Goal: Navigation & Orientation: Go to known website

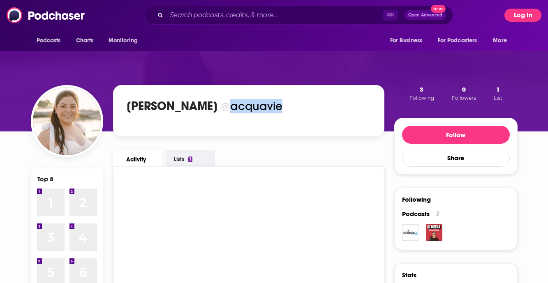
click at [531, 16] on button "Log In" at bounding box center [523, 15] width 37 height 13
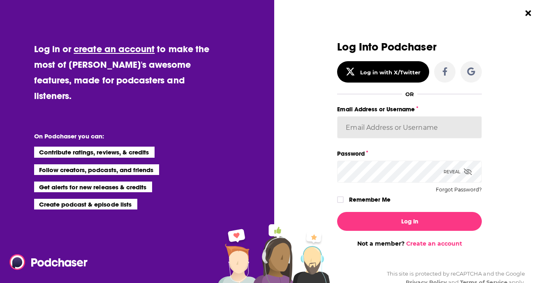
click at [357, 130] on input "Email Address or Username" at bounding box center [409, 127] width 145 height 22
type input "acquavie"
click at [337, 212] on button "Log In" at bounding box center [409, 221] width 145 height 19
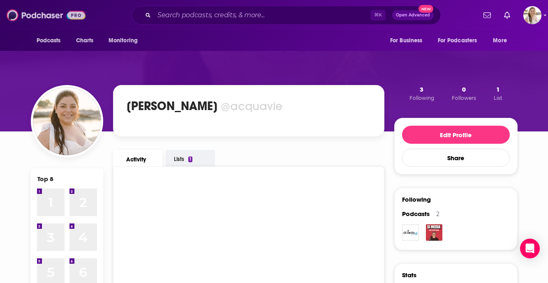
click at [47, 20] on img at bounding box center [46, 15] width 79 height 16
